Goal: Ask a question: Seek information or help from site administrators or community

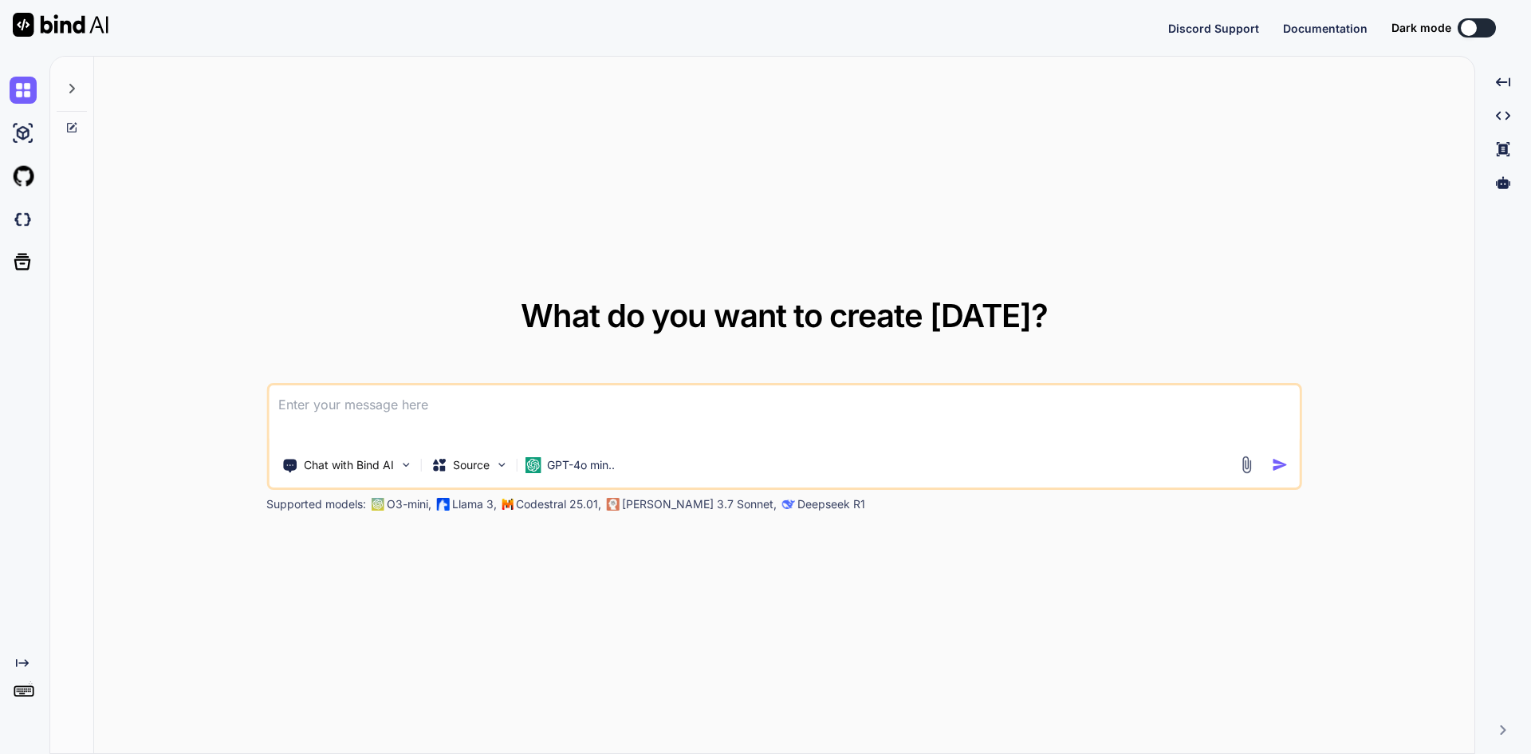
type textarea "x"
click at [325, 407] on textarea at bounding box center [784, 414] width 1031 height 59
paste textarea
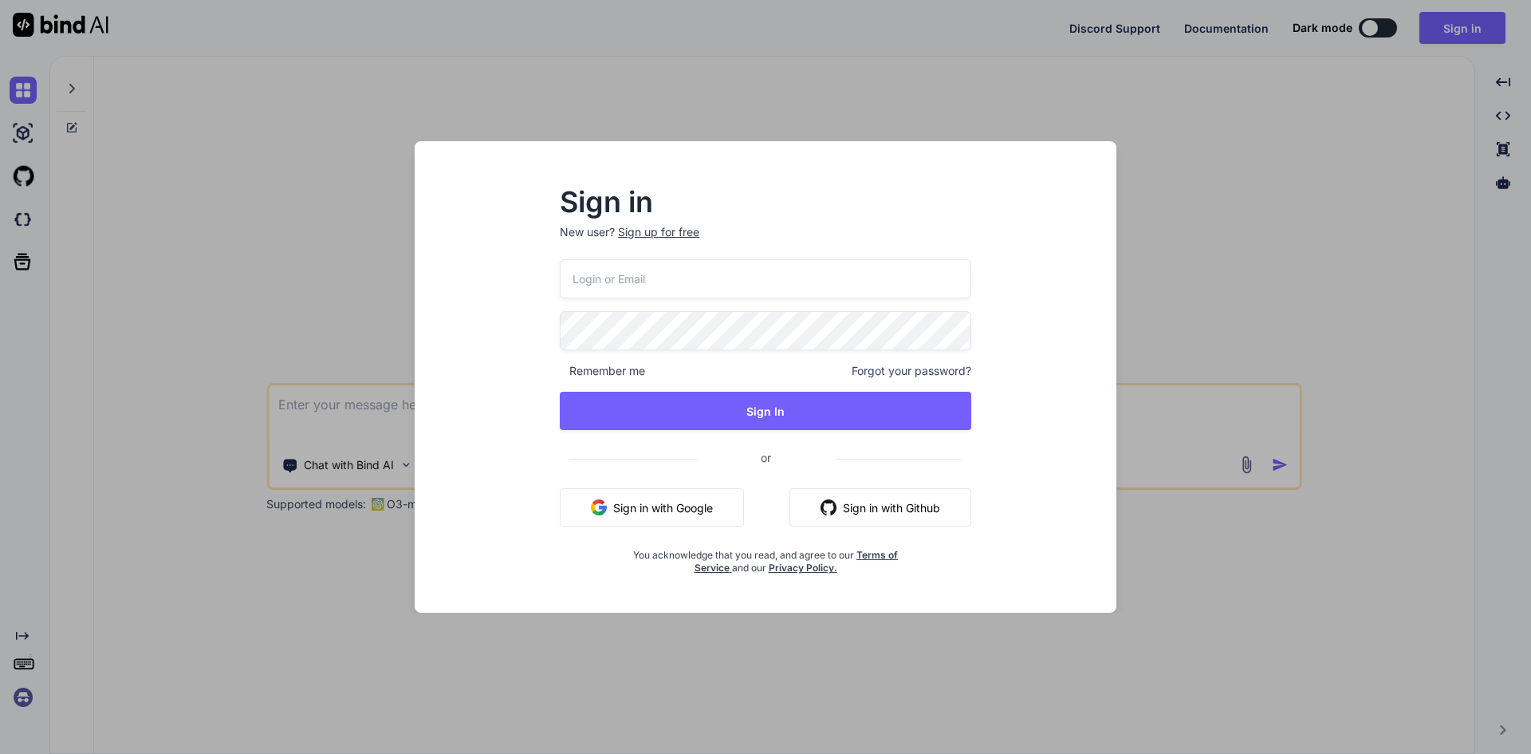
type input "[EMAIL_ADDRESS][DOMAIN_NAME]"
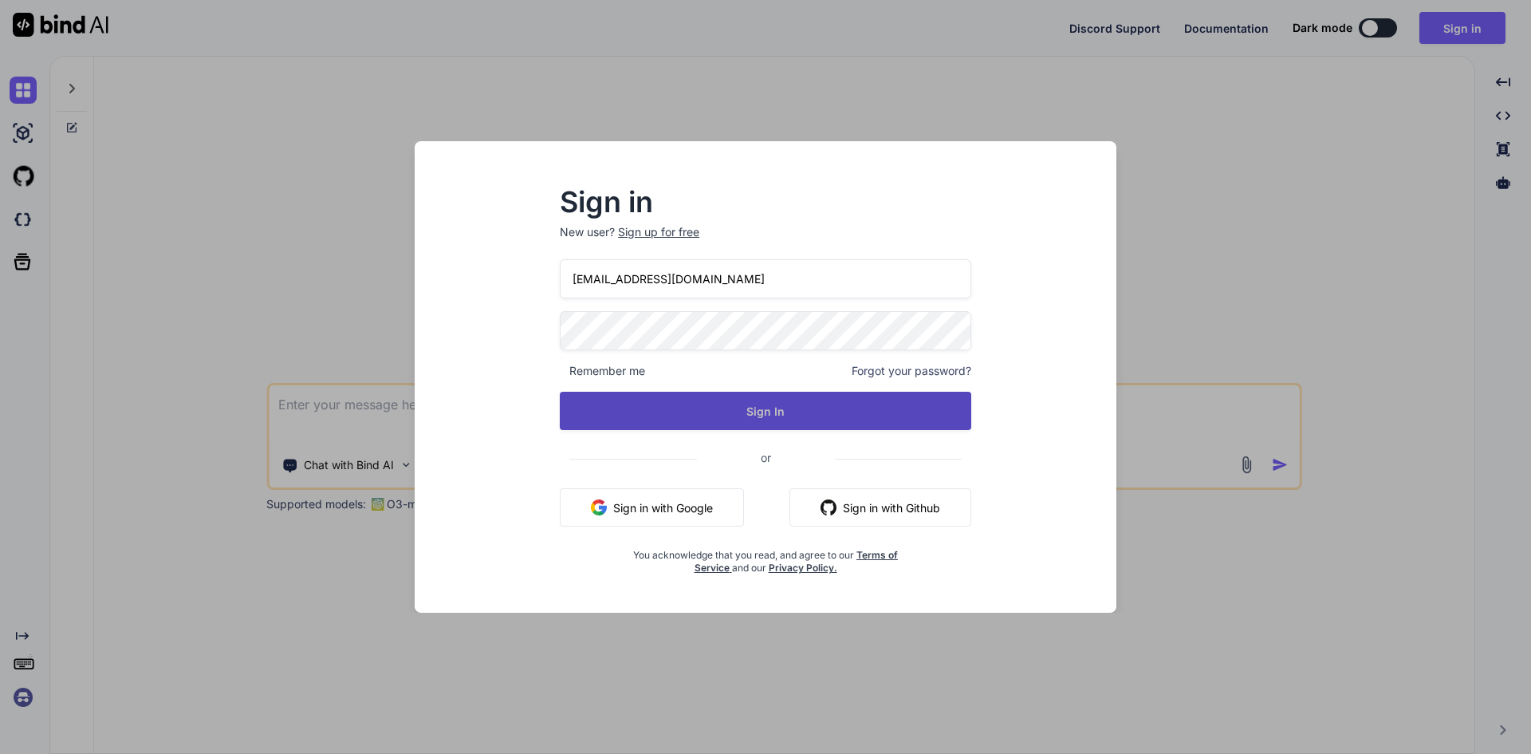
click at [716, 410] on button "Sign In" at bounding box center [765, 411] width 411 height 38
click at [777, 415] on button "Sign In" at bounding box center [765, 411] width 411 height 38
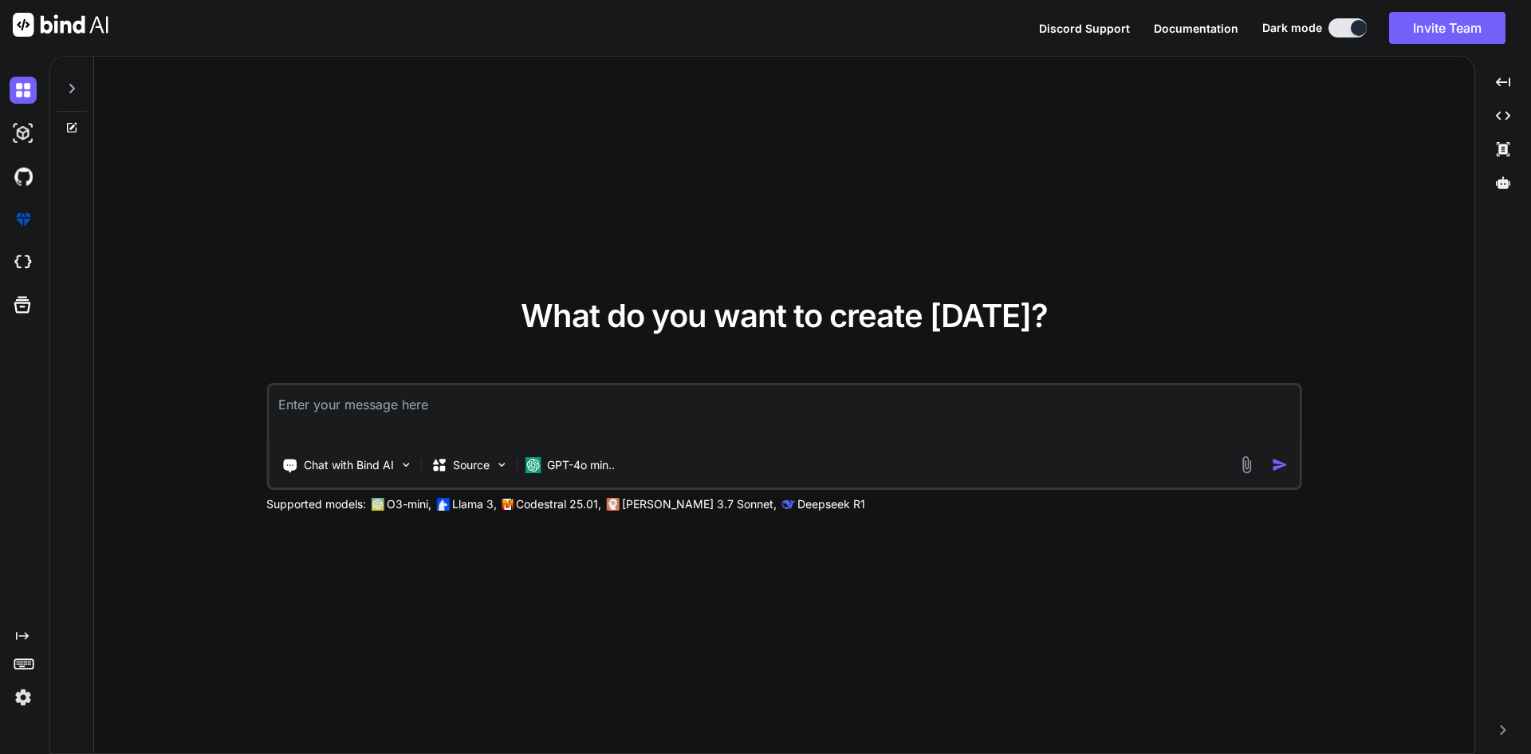
click at [1360, 25] on div at bounding box center [1359, 28] width 16 height 16
click at [1354, 24] on button at bounding box center [1348, 27] width 38 height 19
click at [1354, 23] on div at bounding box center [1359, 28] width 16 height 16
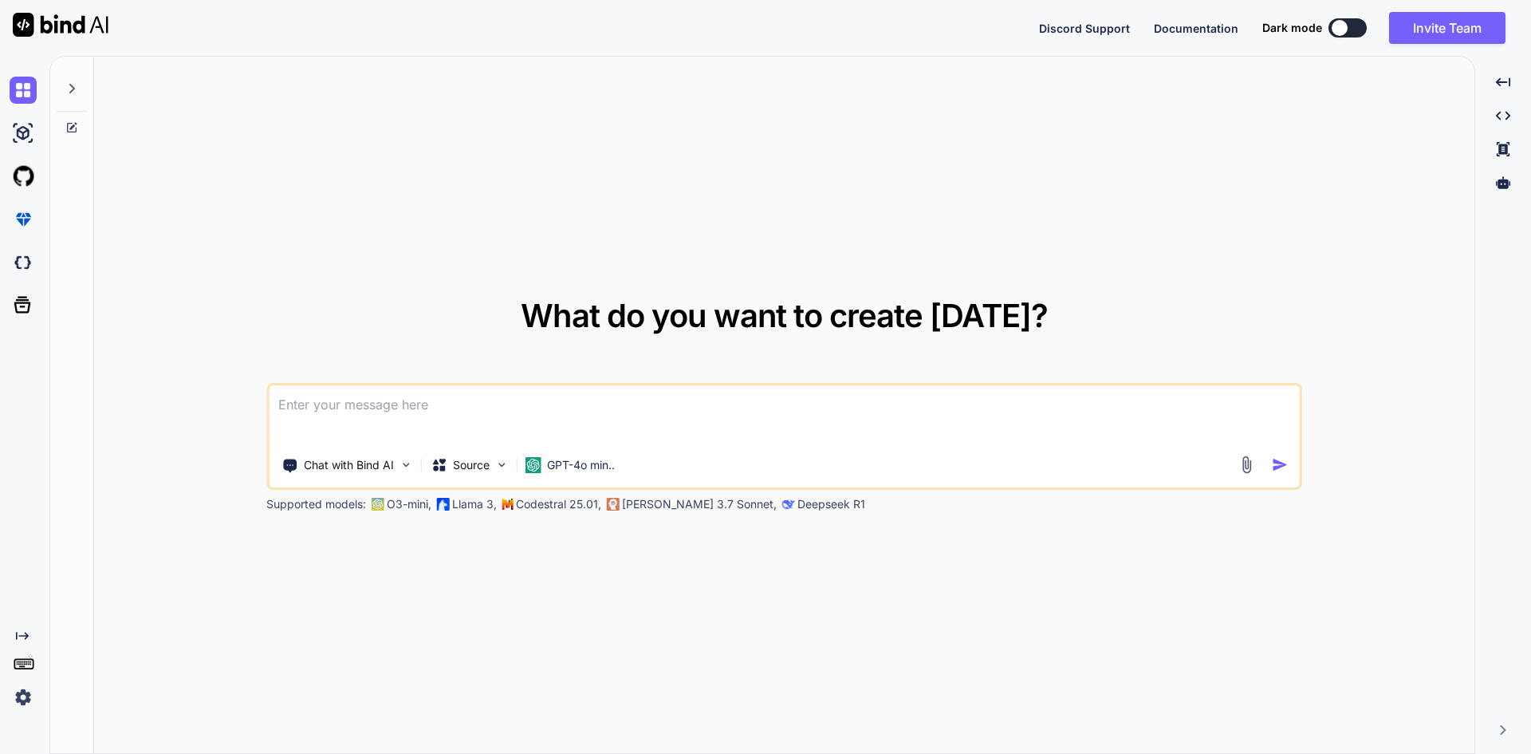
click at [451, 407] on textarea at bounding box center [784, 414] width 1031 height 59
paste textarea "import { Button, Col, Form, Row, Modal } from "react-bootstrap"; import Select …"
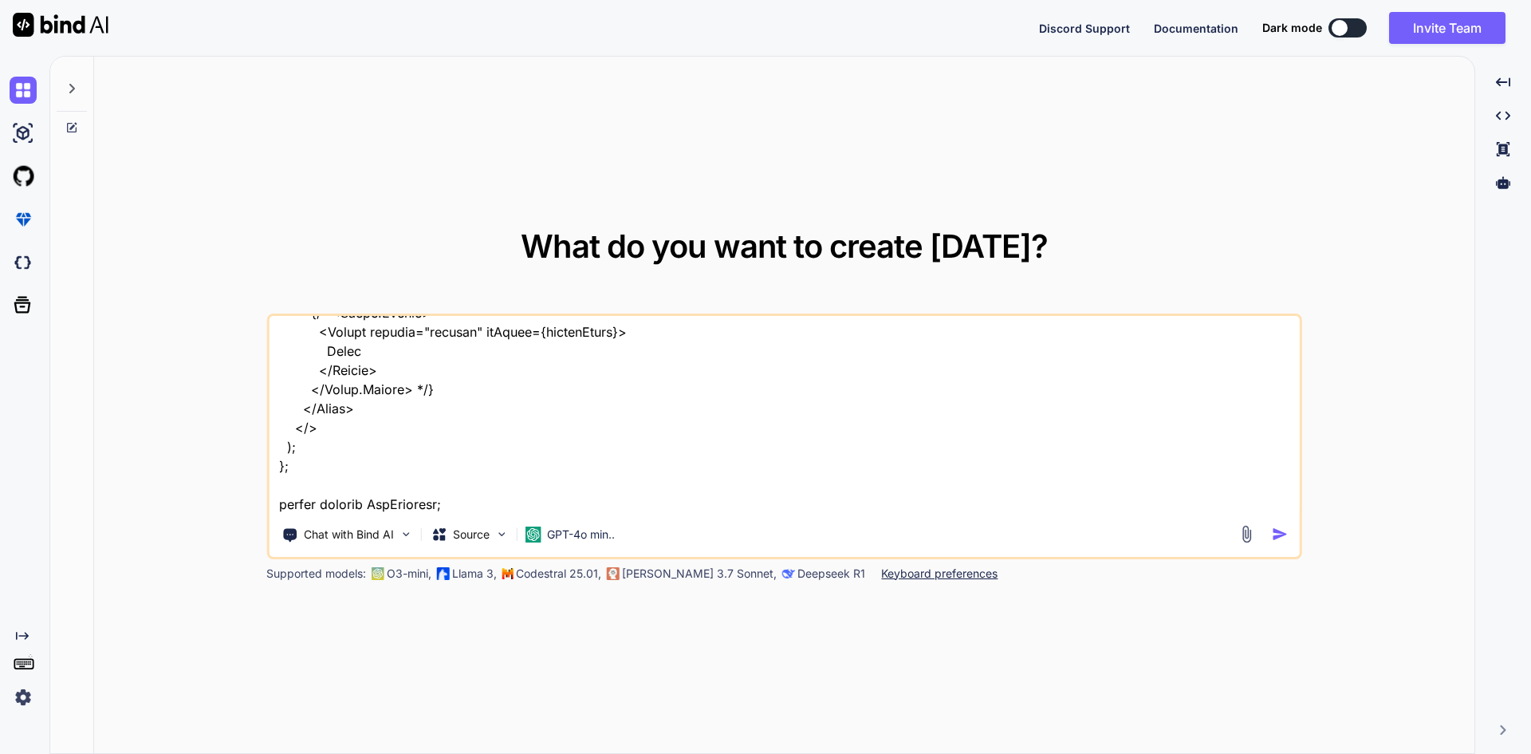
scroll to position [4520, 0]
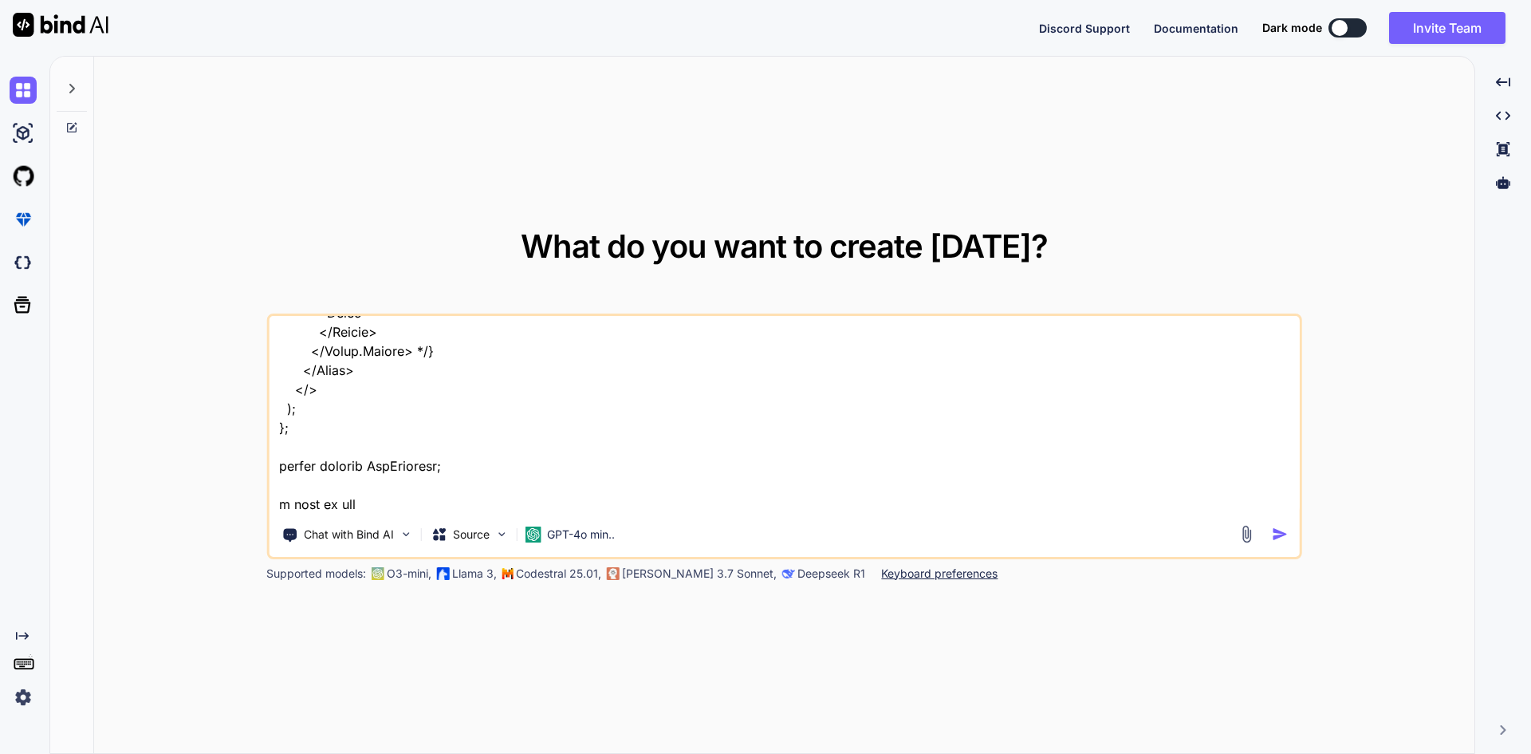
paste textarea "<div className="image-data-preview border rounded p-2" style={{ overflow: "auto…"
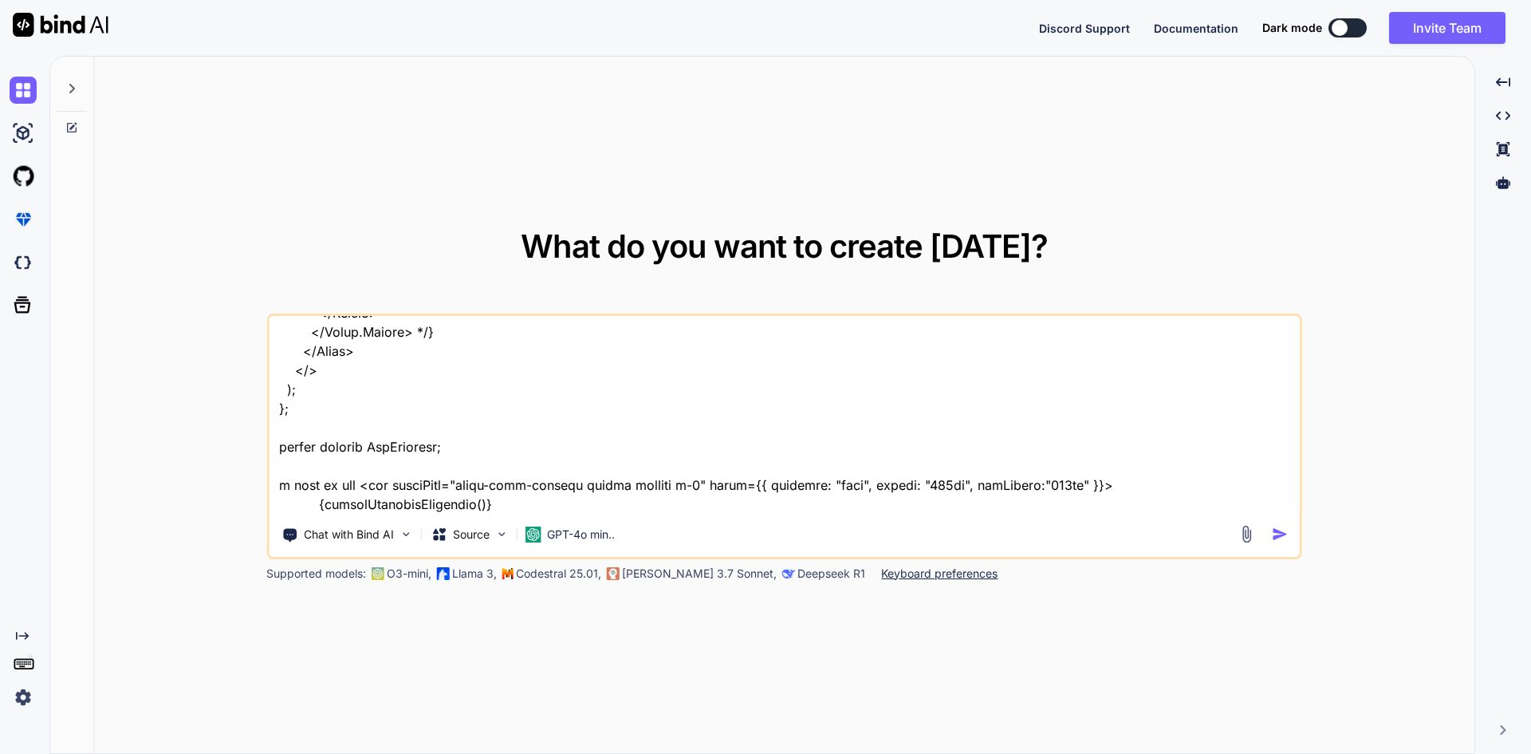
scroll to position [4557, 0]
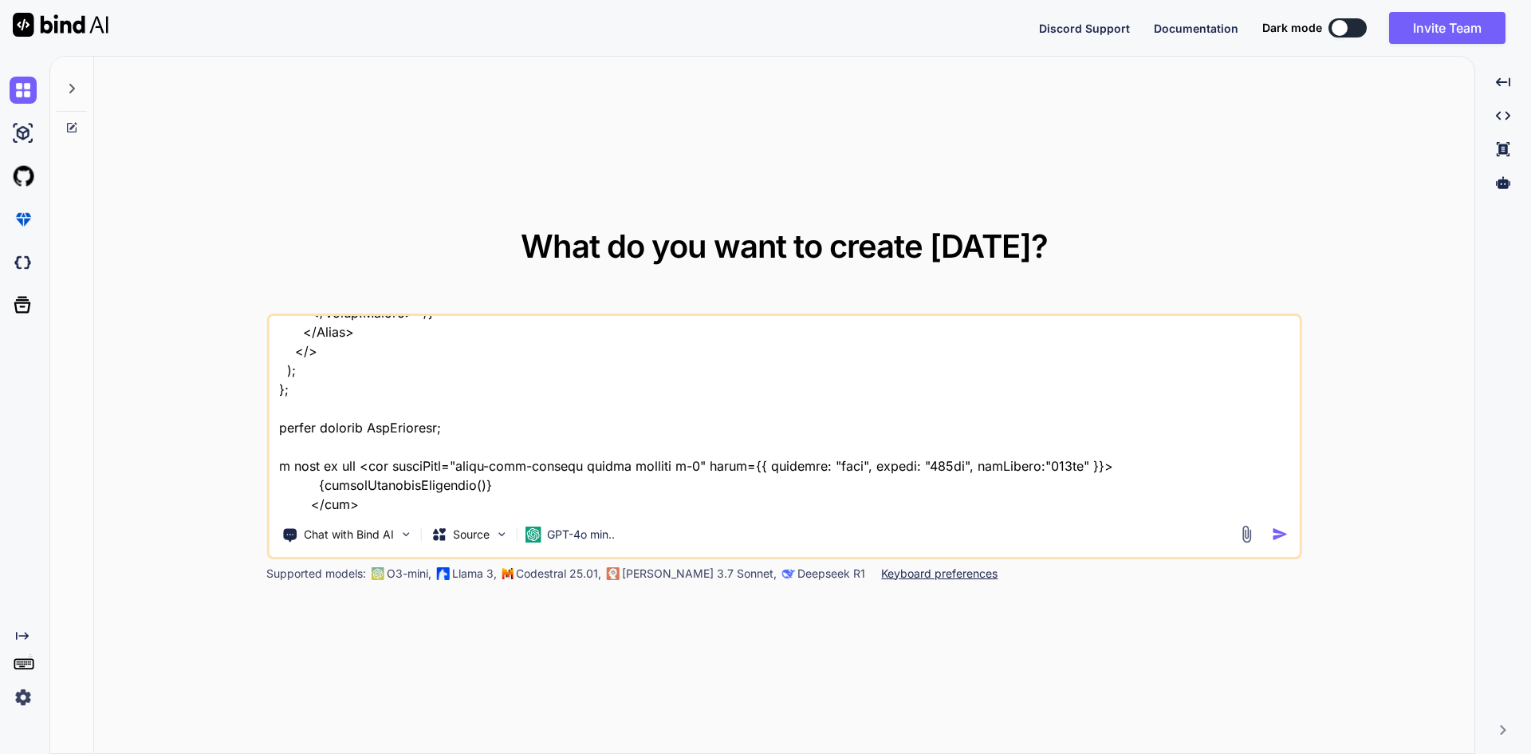
drag, startPoint x: 315, startPoint y: 487, endPoint x: 497, endPoint y: 492, distance: 181.9
click at [497, 492] on textarea at bounding box center [784, 415] width 1031 height 198
click at [475, 431] on textarea at bounding box center [784, 415] width 1031 height 198
click at [363, 470] on textarea at bounding box center [784, 415] width 1031 height 198
click at [389, 462] on textarea at bounding box center [784, 415] width 1031 height 198
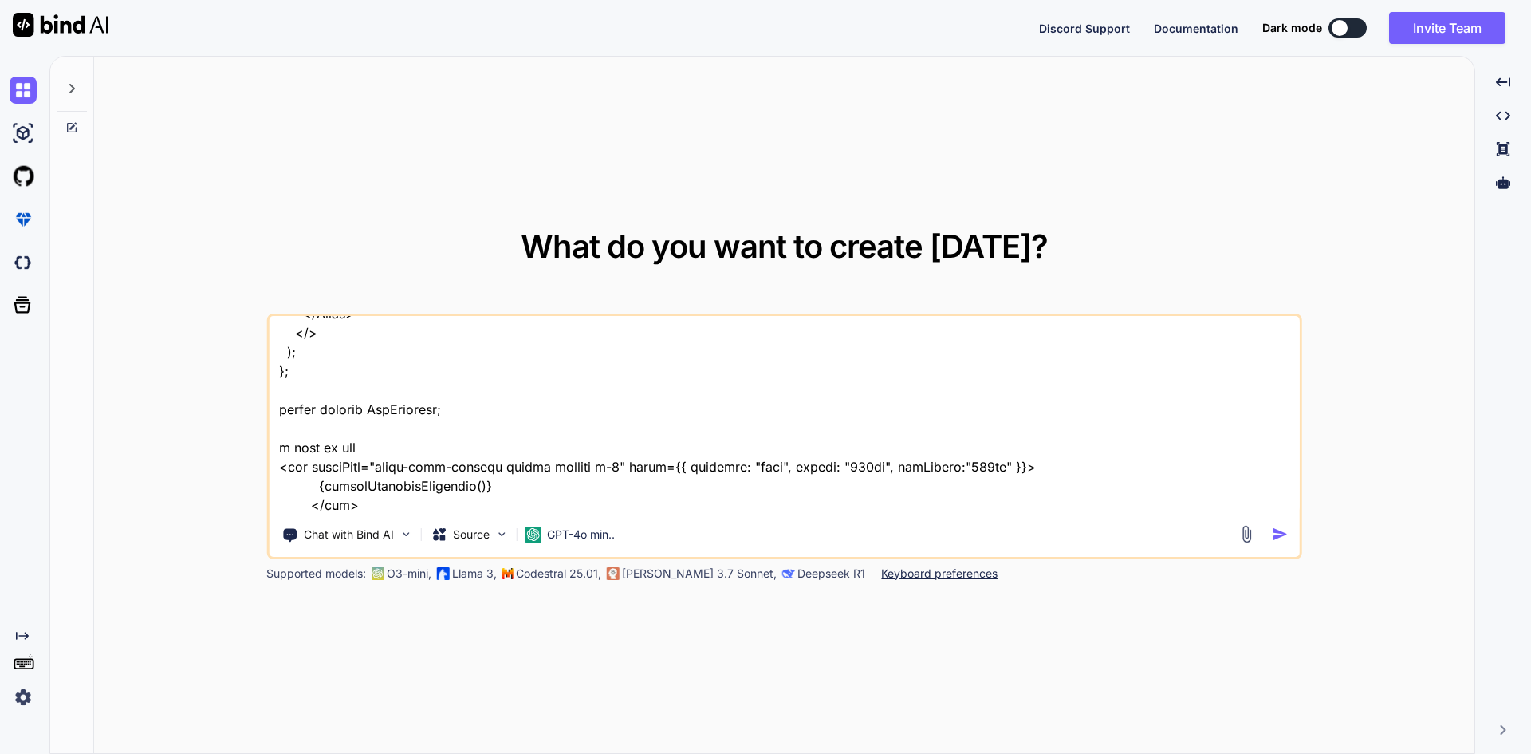
paste textarea "{renderSelectedComponent()}"
drag, startPoint x: 387, startPoint y: 466, endPoint x: 510, endPoint y: 464, distance: 122.8
click at [510, 464] on textarea at bounding box center [784, 415] width 1031 height 198
click at [562, 446] on textarea at bounding box center [784, 415] width 1031 height 198
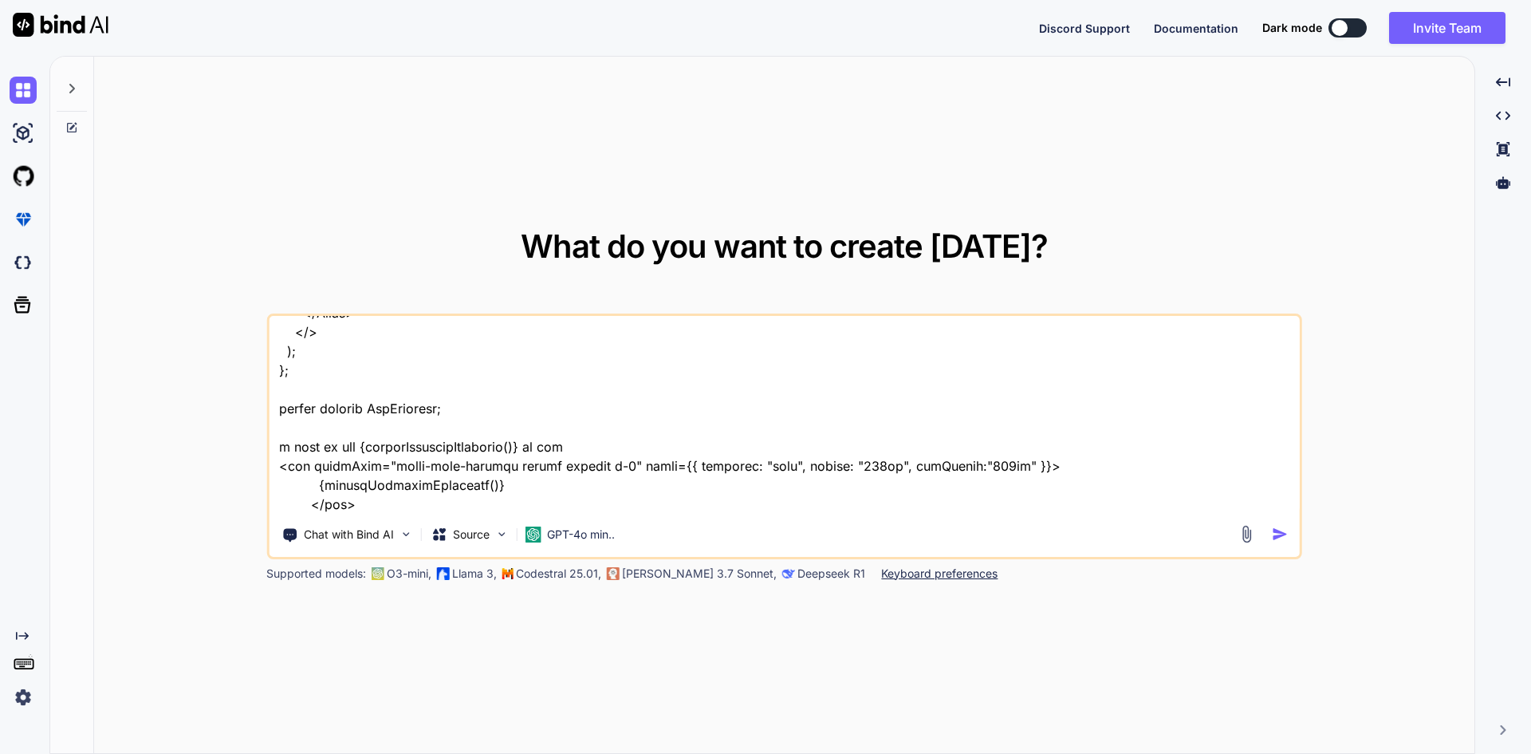
paste textarea "image-data-preview"
drag, startPoint x: 736, startPoint y: 446, endPoint x: 678, endPoint y: 484, distance: 69.7
click at [737, 447] on textarea at bounding box center [784, 415] width 1031 height 198
click at [819, 445] on textarea at bounding box center [784, 415] width 1031 height 198
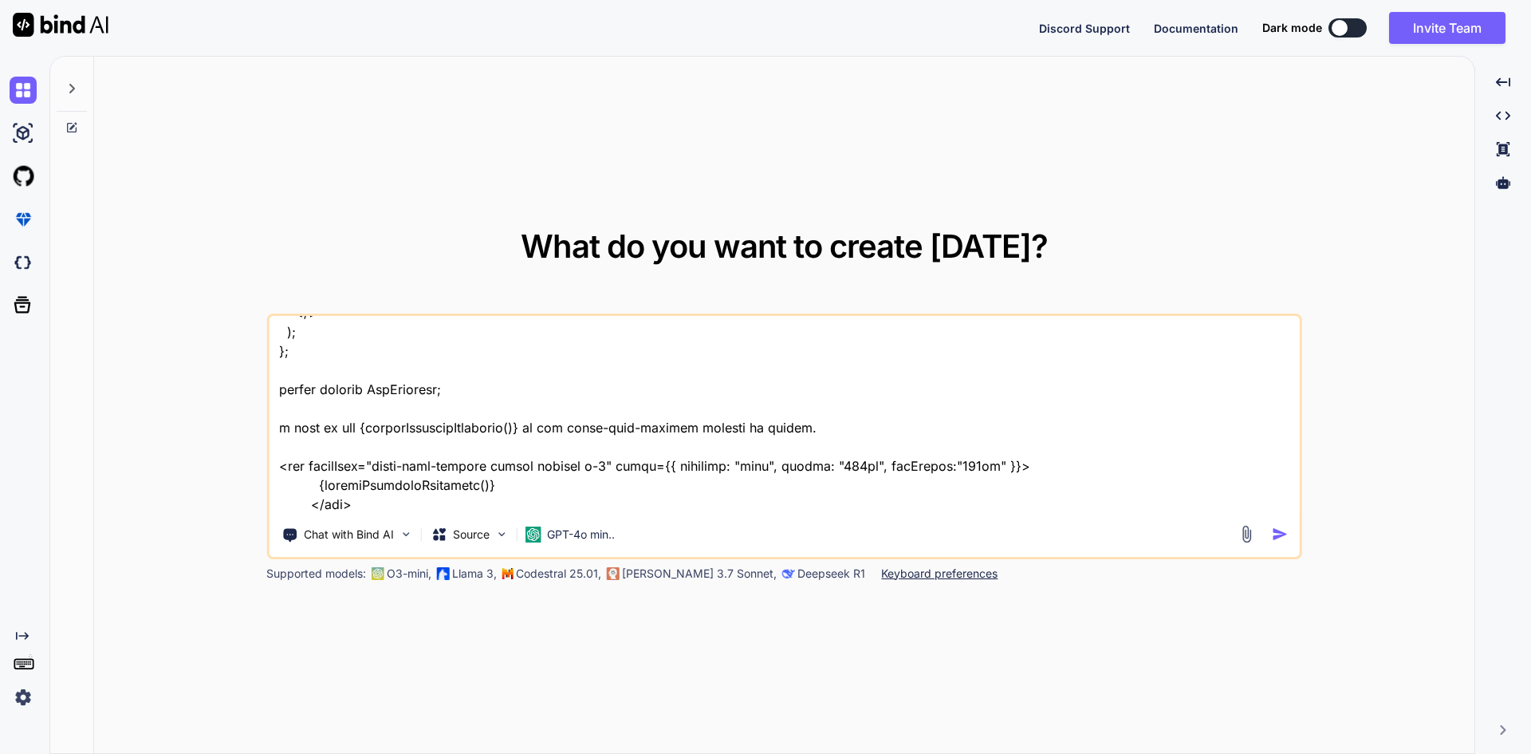
type textarea "import { Button, Col, Form, Row, Modal } from "react-bootstrap"; import Select …"
click at [1277, 533] on img "button" at bounding box center [1280, 534] width 17 height 17
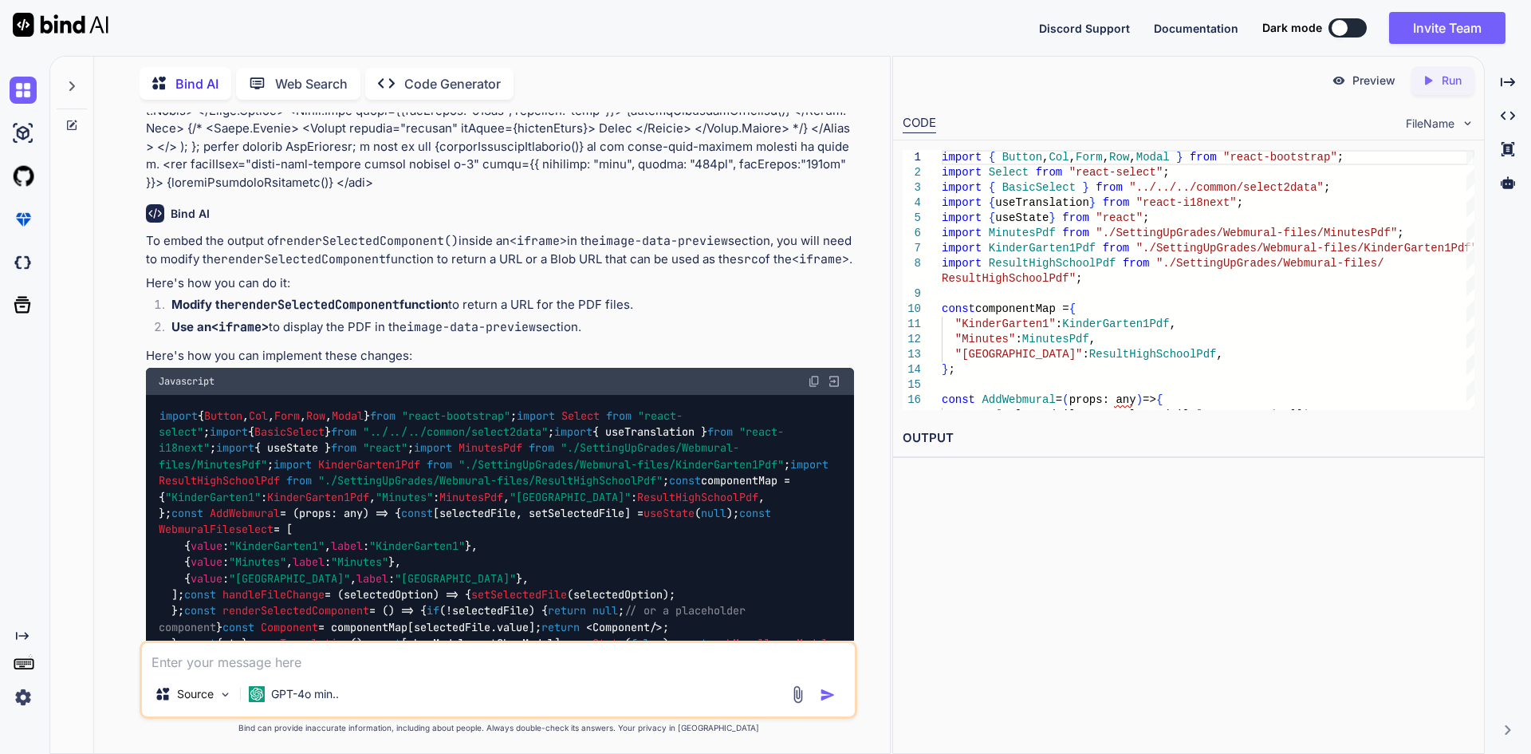
scroll to position [972, 0]
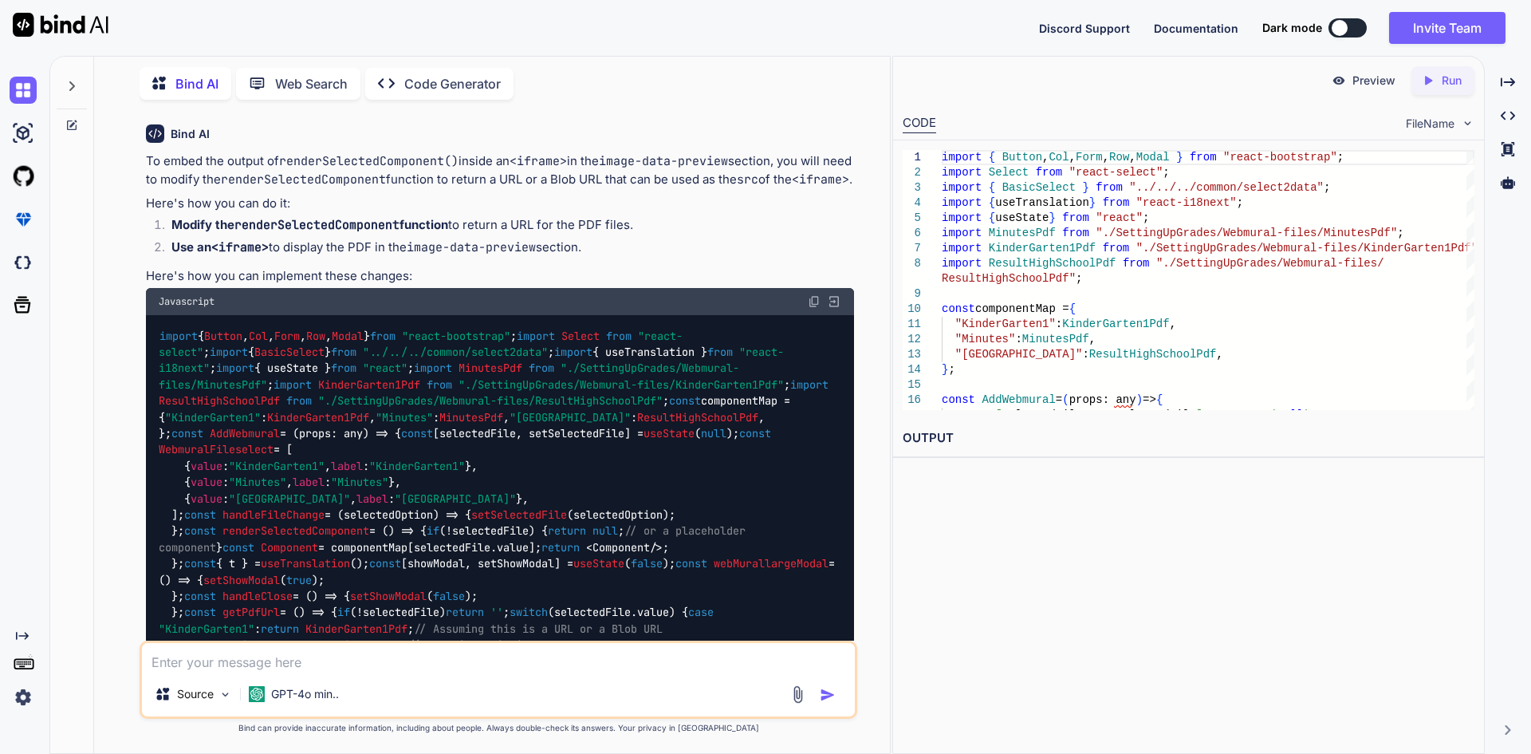
click at [812, 308] on img at bounding box center [814, 301] width 13 height 13
click at [19, 699] on img at bounding box center [23, 696] width 27 height 27
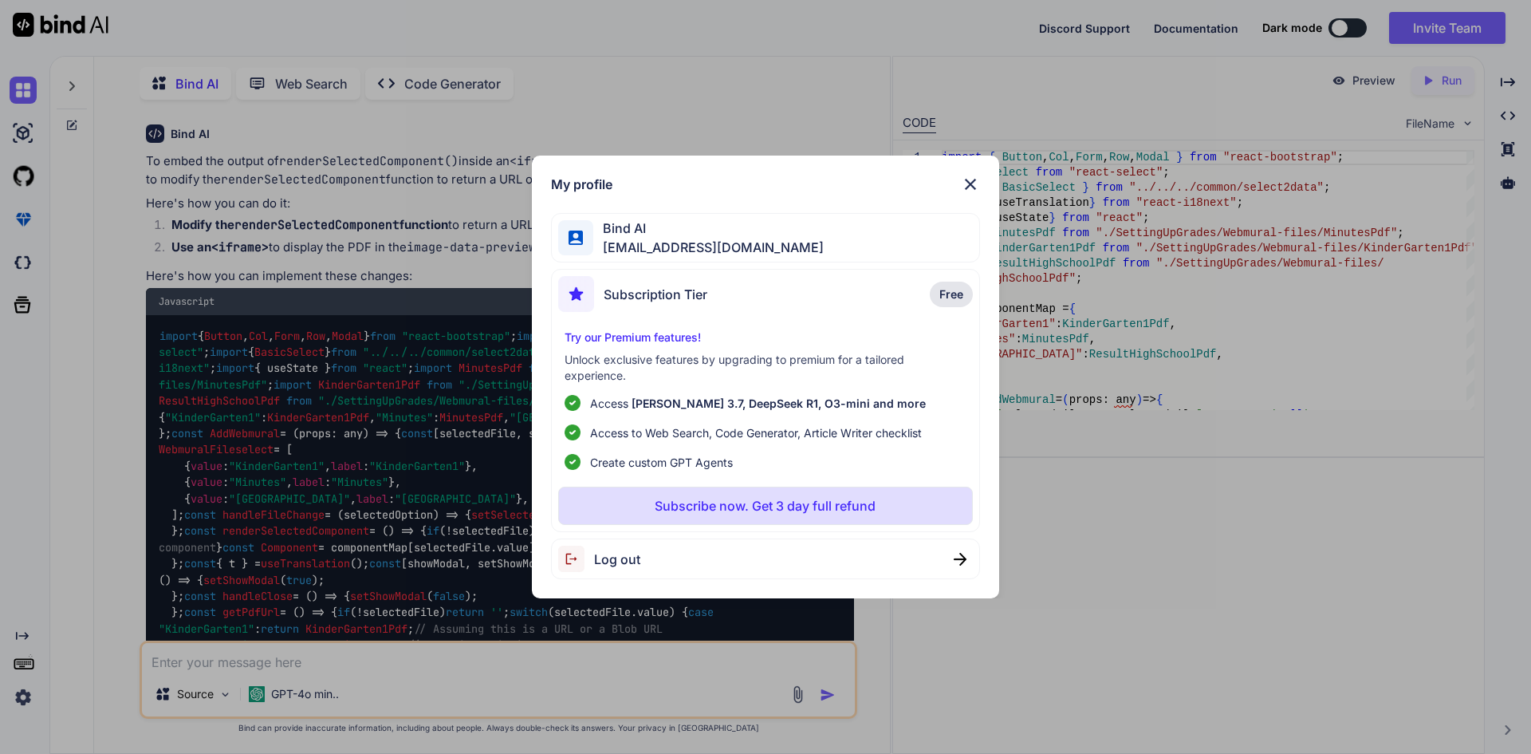
click at [967, 187] on img at bounding box center [970, 184] width 19 height 19
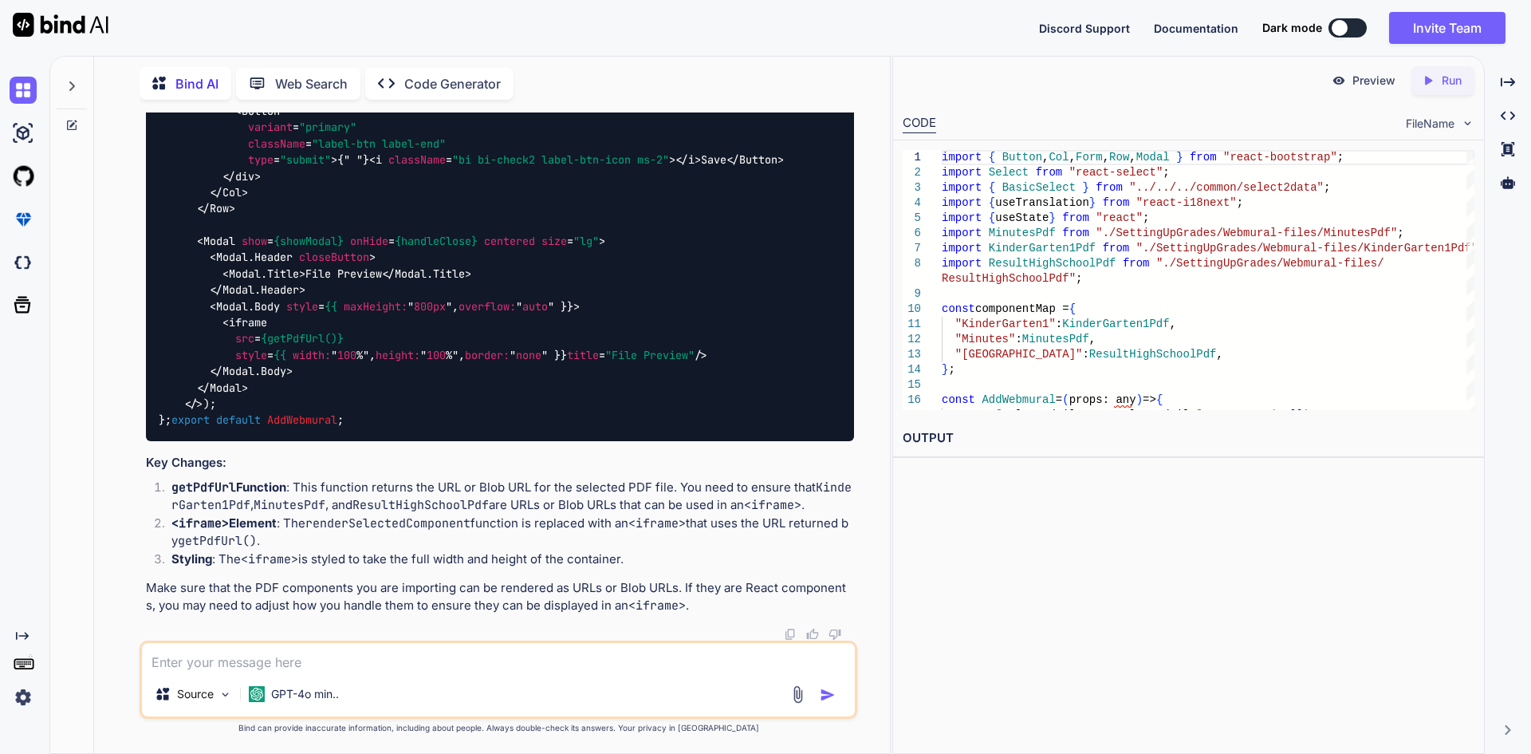
scroll to position [5198, 0]
click at [337, 660] on textarea at bounding box center [498, 657] width 713 height 29
type textarea "Using this code I am unable to view the selected component preview in iframe"
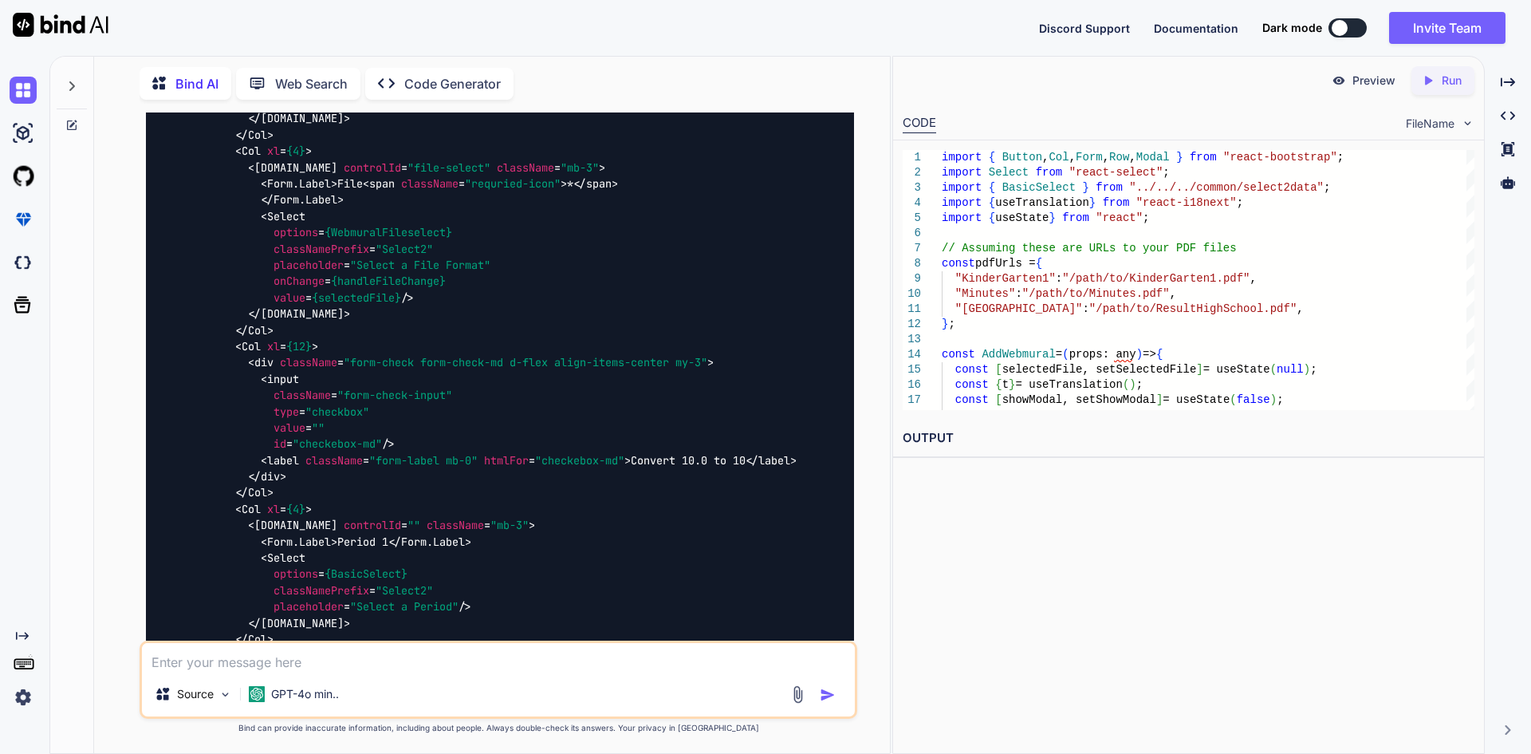
scroll to position [5989, 0]
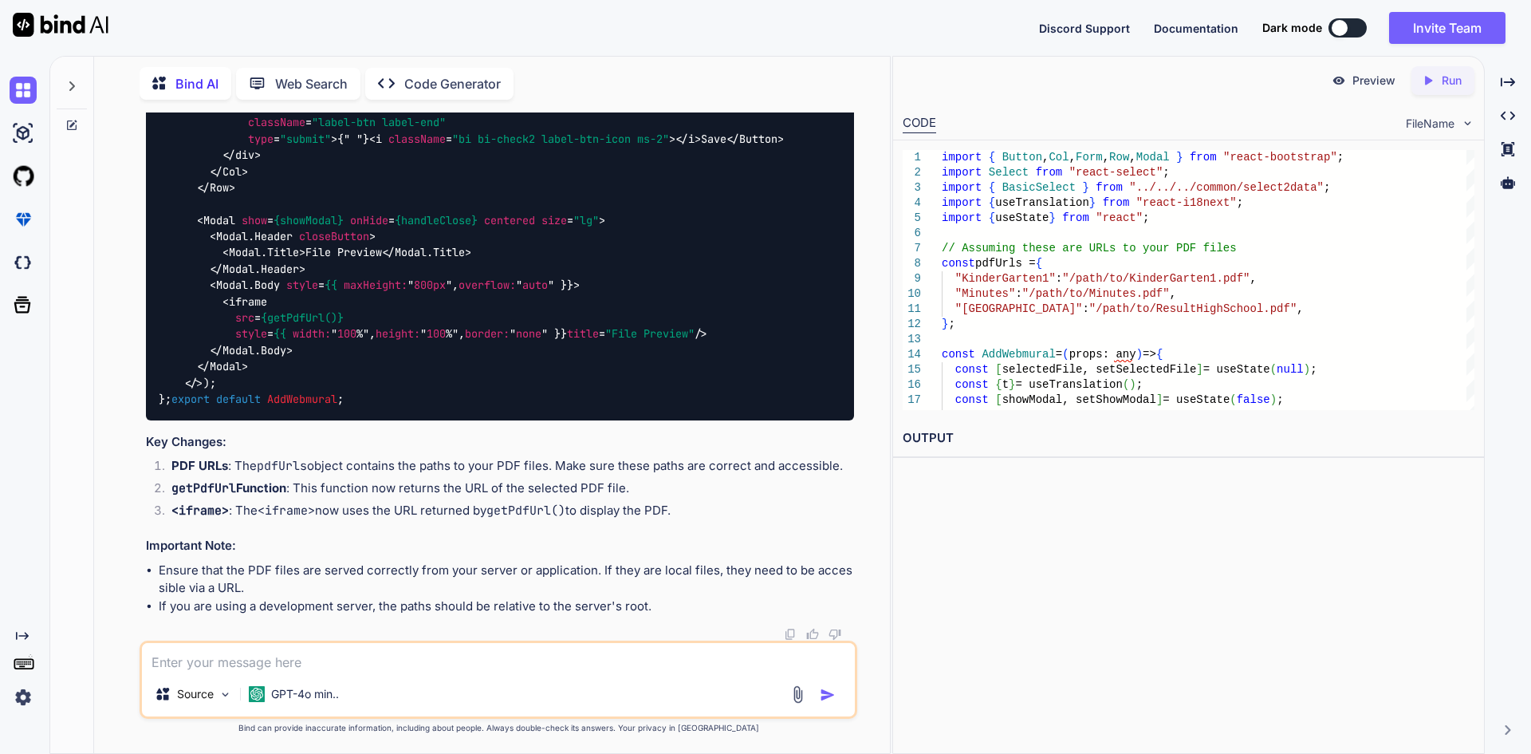
scroll to position [9737, 0]
click at [439, 660] on textarea at bounding box center [498, 657] width 713 height 29
click at [594, 662] on textarea "I have to see the preview of these components based of the selection fron the d…" at bounding box center [498, 657] width 713 height 29
click at [722, 659] on textarea "I have to see the preview of these components based of the selection from the d…" at bounding box center [498, 657] width 713 height 29
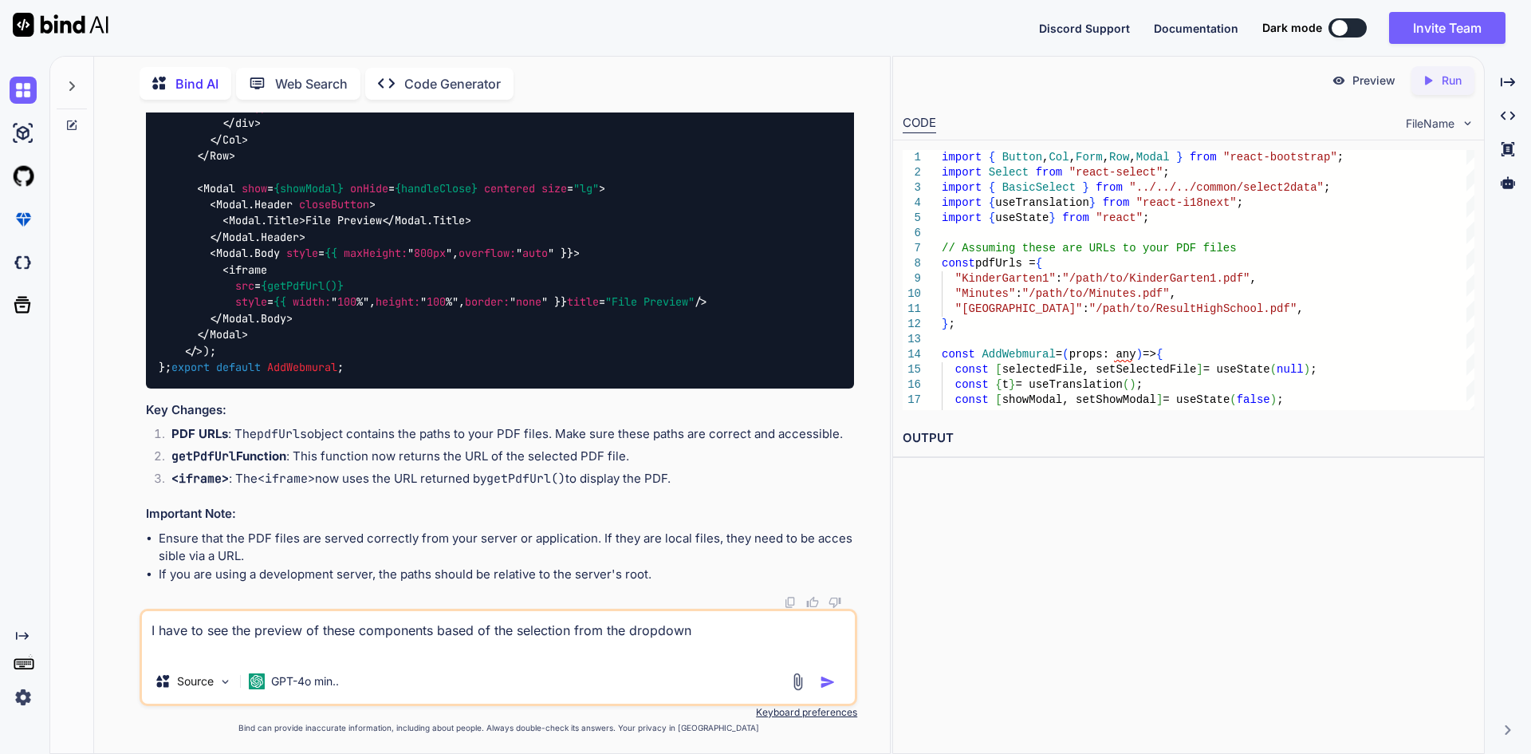
paste textarea ""KinderGarten1": <KinderGarten1Pdf />, "Minutes": <MinutesPdf />, "Result High …"
type textarea "I have to see the preview of these components based of the selection from the d…"
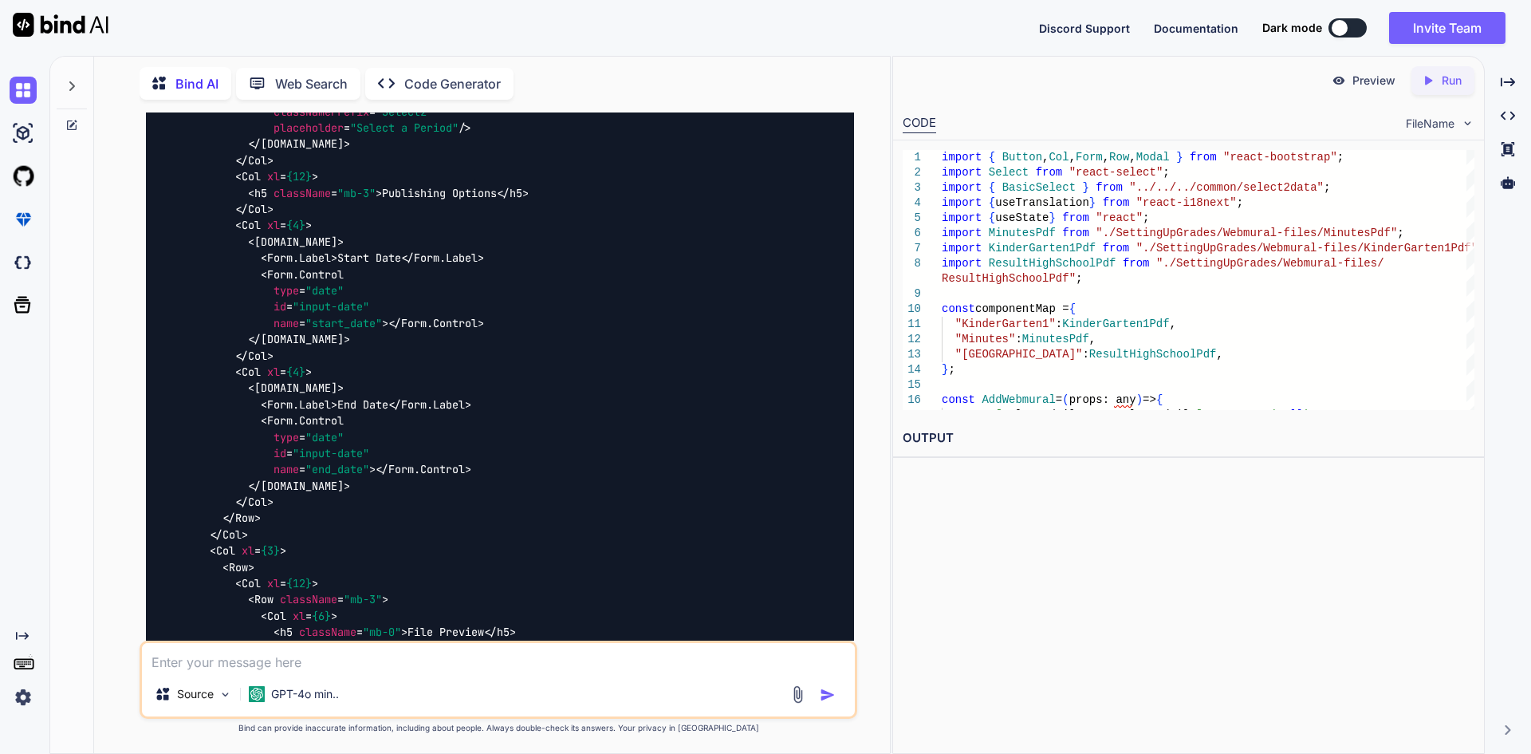
scroll to position [10452, 0]
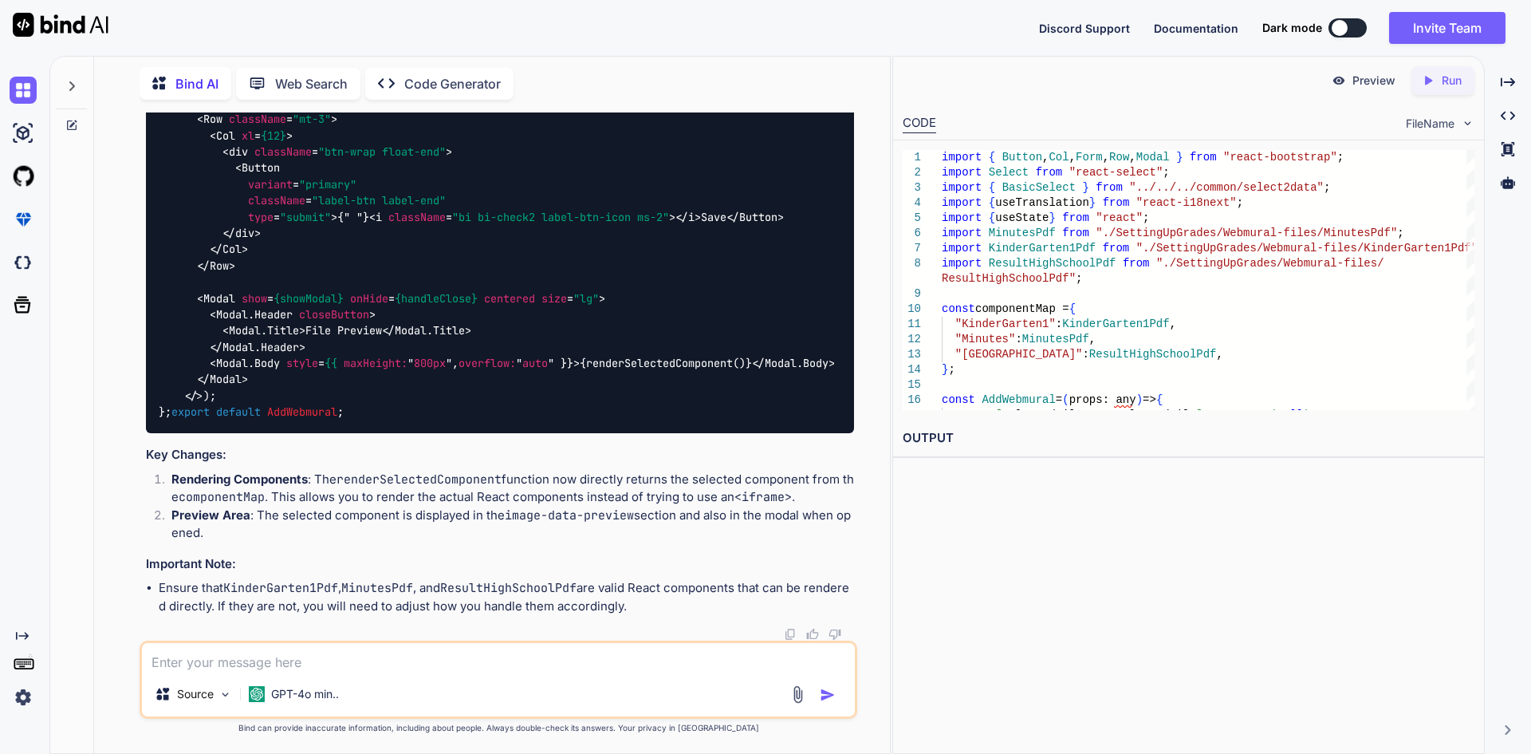
scroll to position [14200, 0]
click at [308, 656] on textarea at bounding box center [498, 657] width 713 height 29
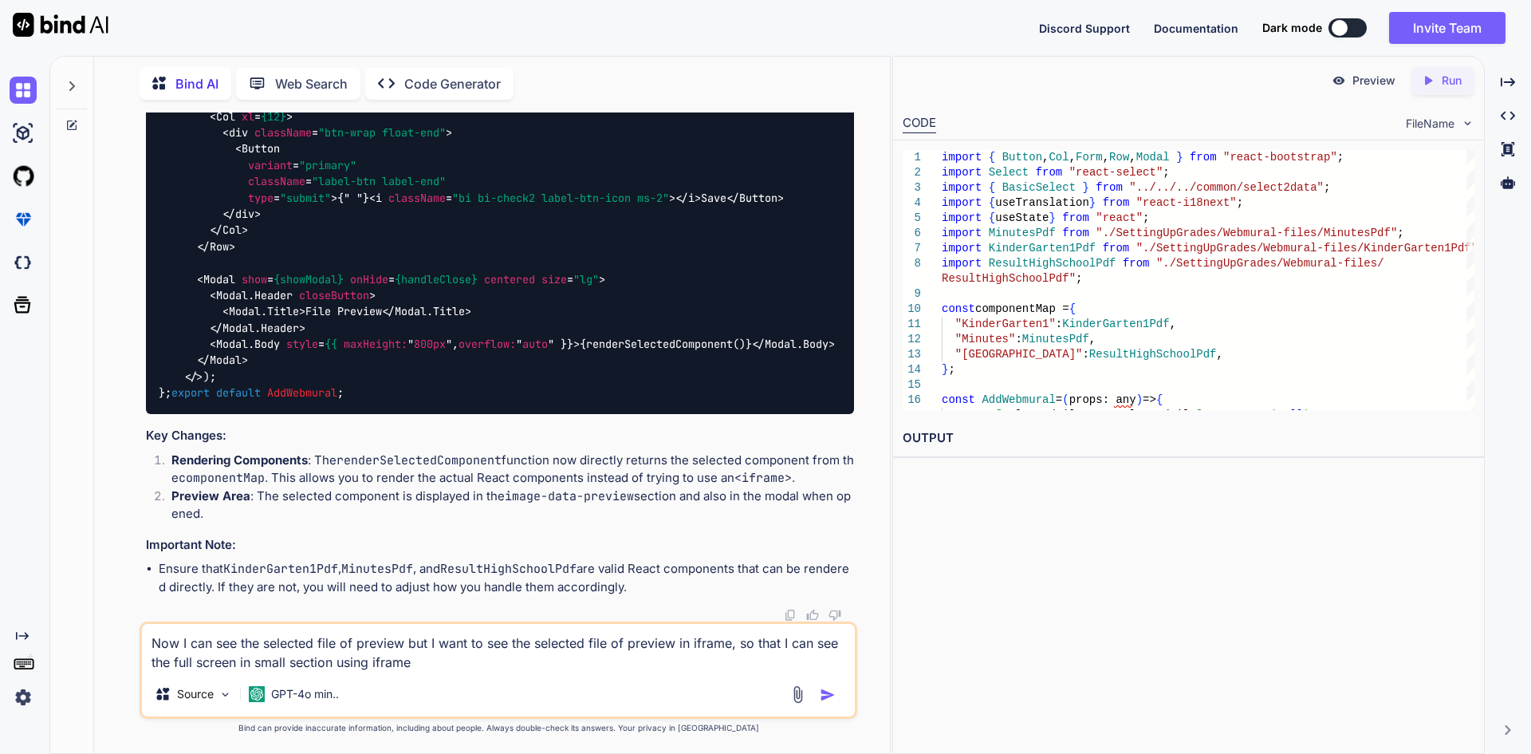
type textarea "Now I can see the selected file of preview but I want to see the selected file …"
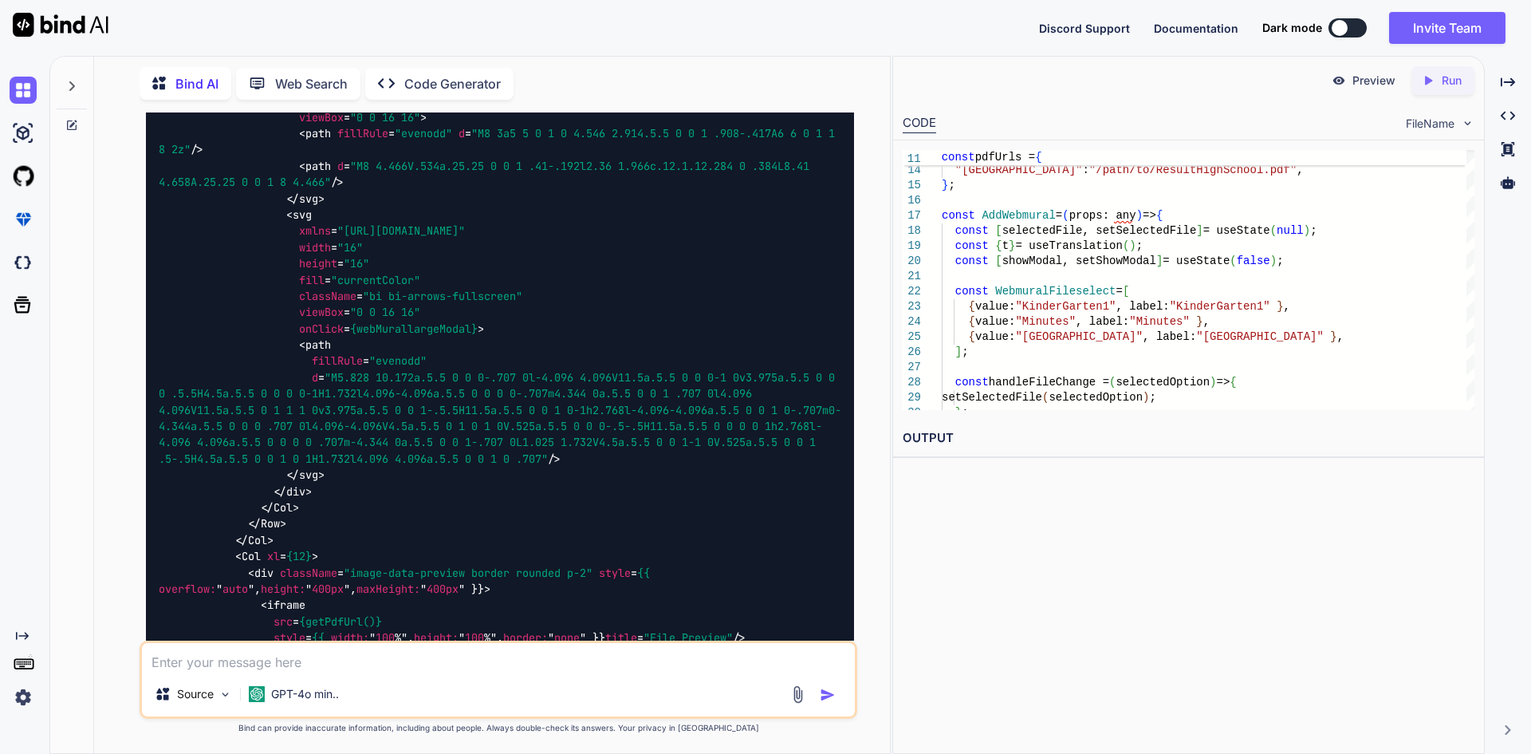
scroll to position [14890, 0]
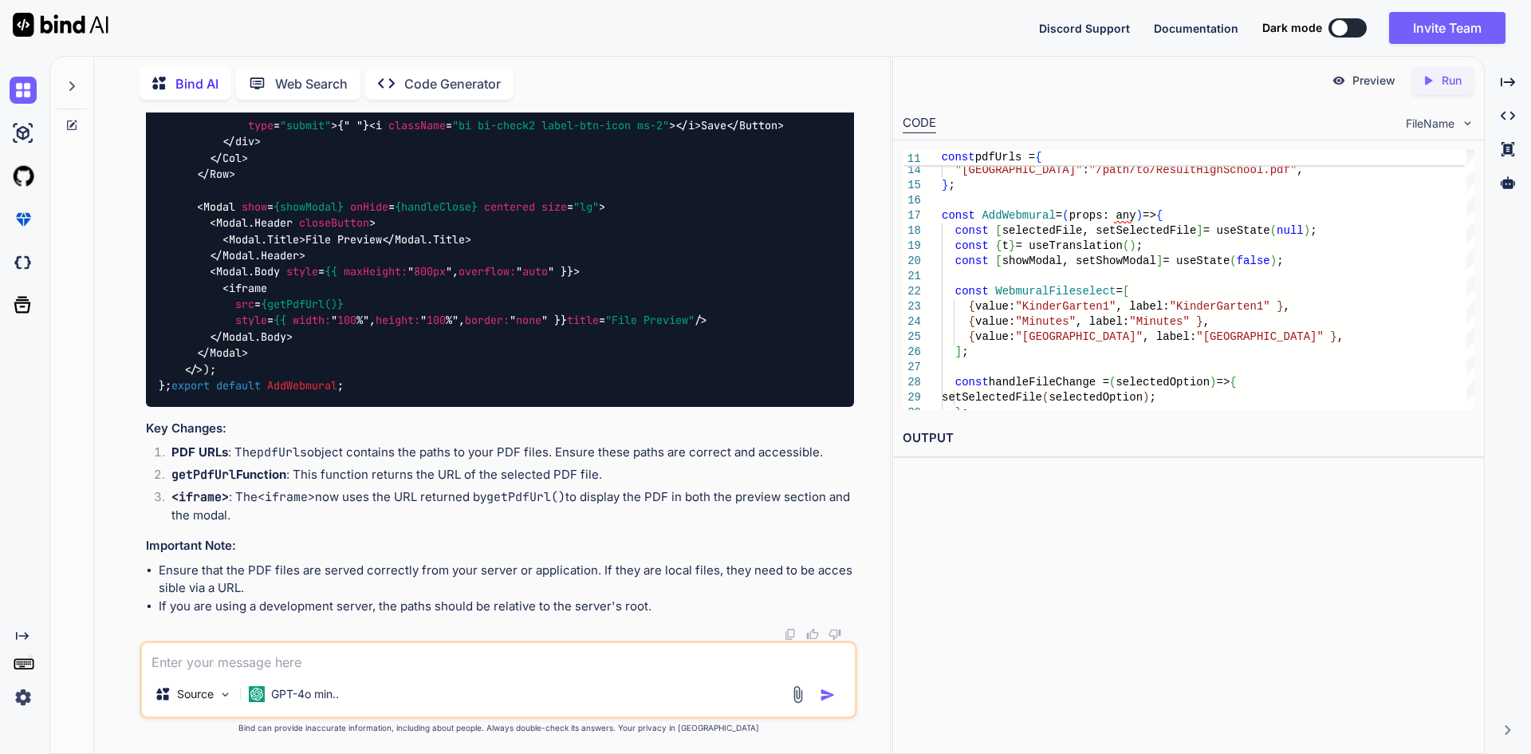
scroll to position [18797, 0]
click at [400, 659] on textarea at bounding box center [498, 657] width 713 height 29
type textarea "Can you show me the selected dropdown of component of preview in iframe"
click at [829, 699] on img "button" at bounding box center [828, 695] width 16 height 16
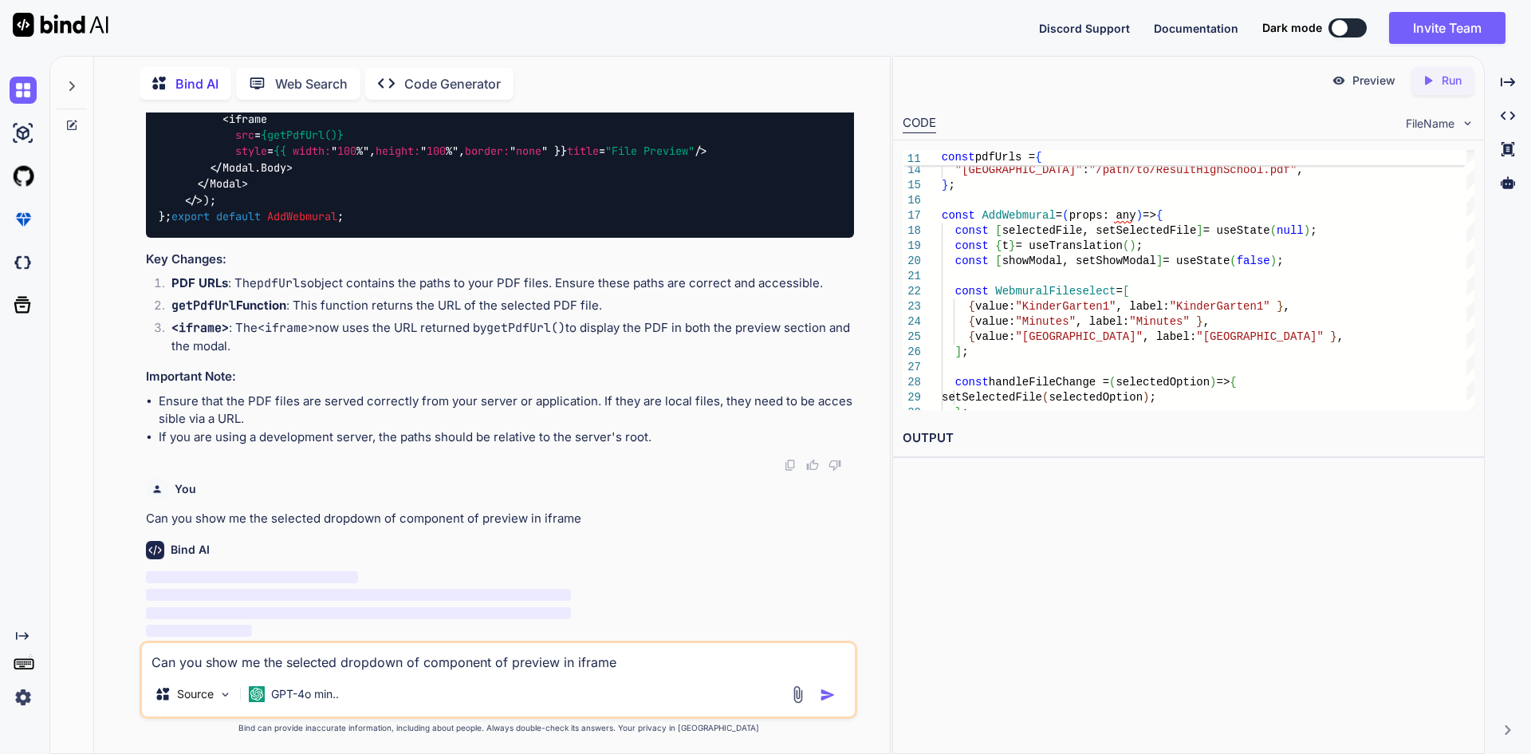
scroll to position [18965, 0]
